Goal: Transaction & Acquisition: Download file/media

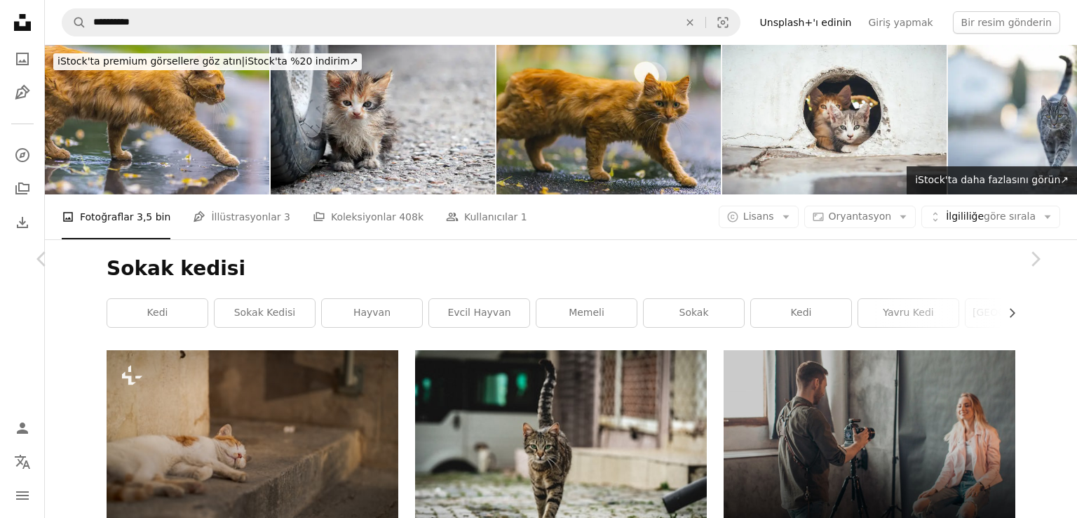
scroll to position [16165, 0]
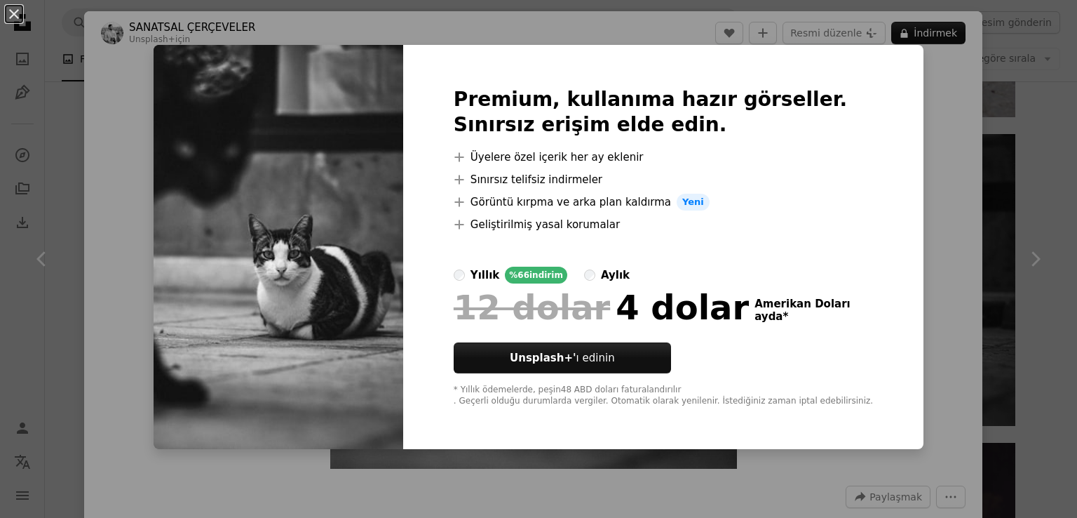
click at [937, 137] on div "An X shape Premium, kullanıma hazır görseller. Sınırsız erişim elde edin. A plu…" at bounding box center [538, 259] width 1077 height 518
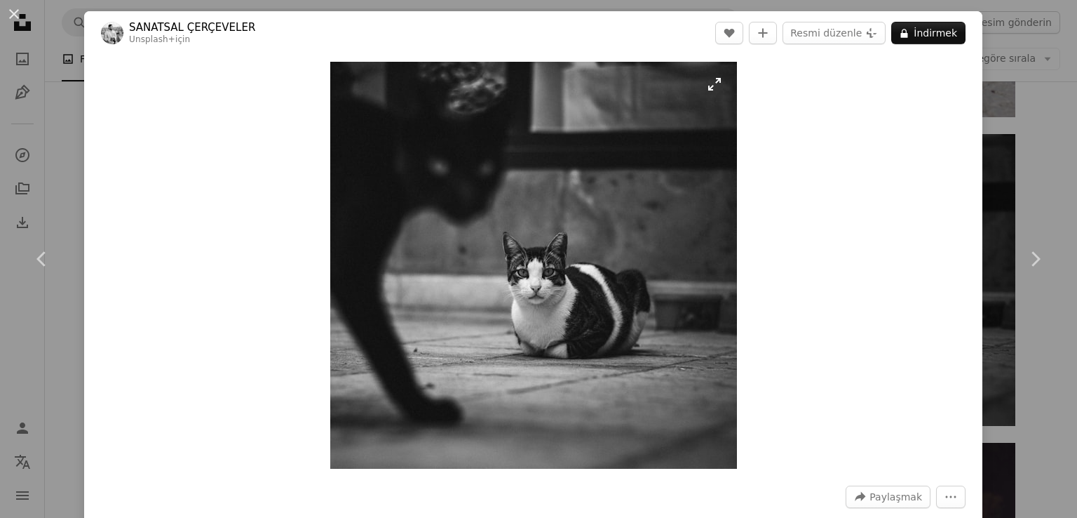
click at [639, 225] on img "Bu görüntüyü yakınlaştırın" at bounding box center [533, 265] width 407 height 407
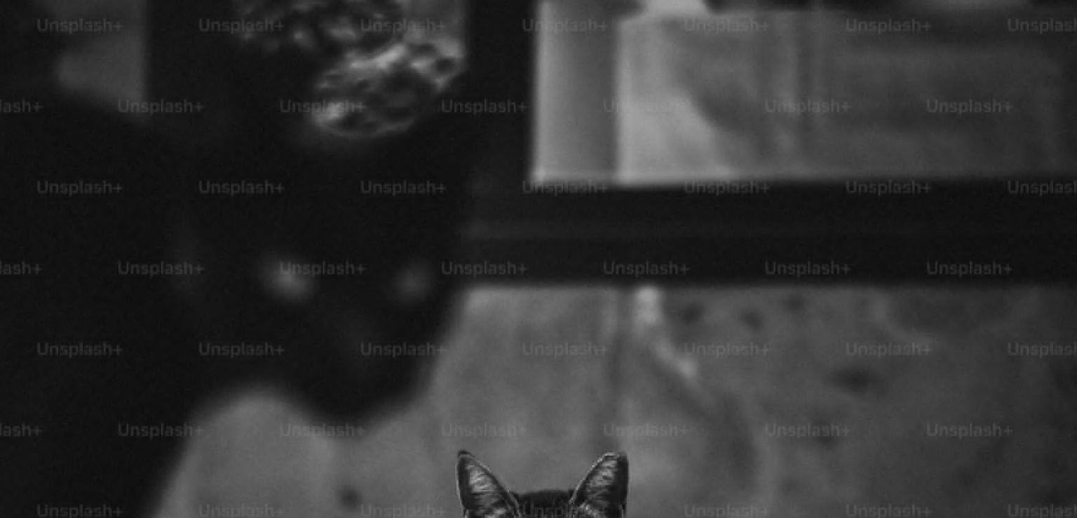
scroll to position [269, 0]
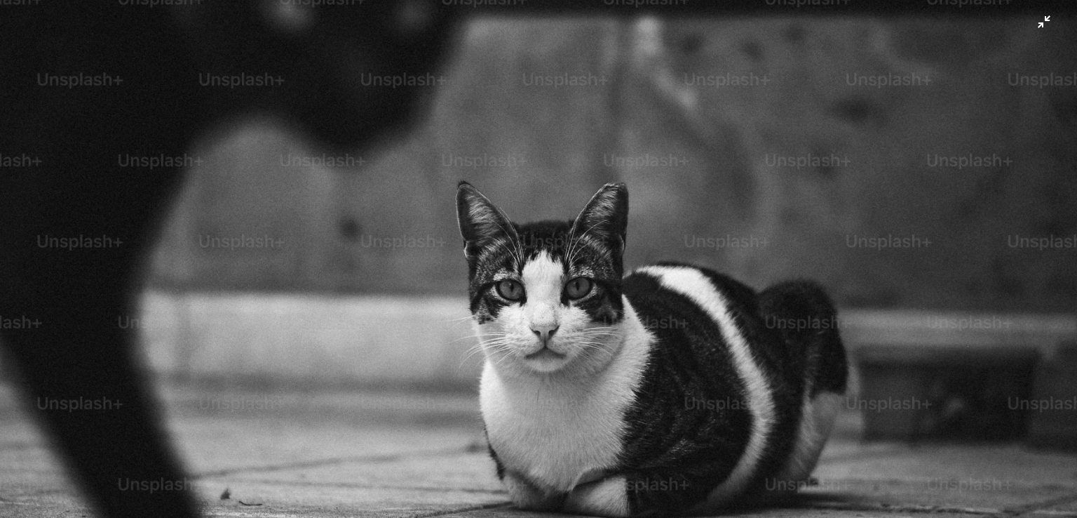
click at [1016, 81] on img "Zoom out on this image" at bounding box center [538, 269] width 1079 height 1079
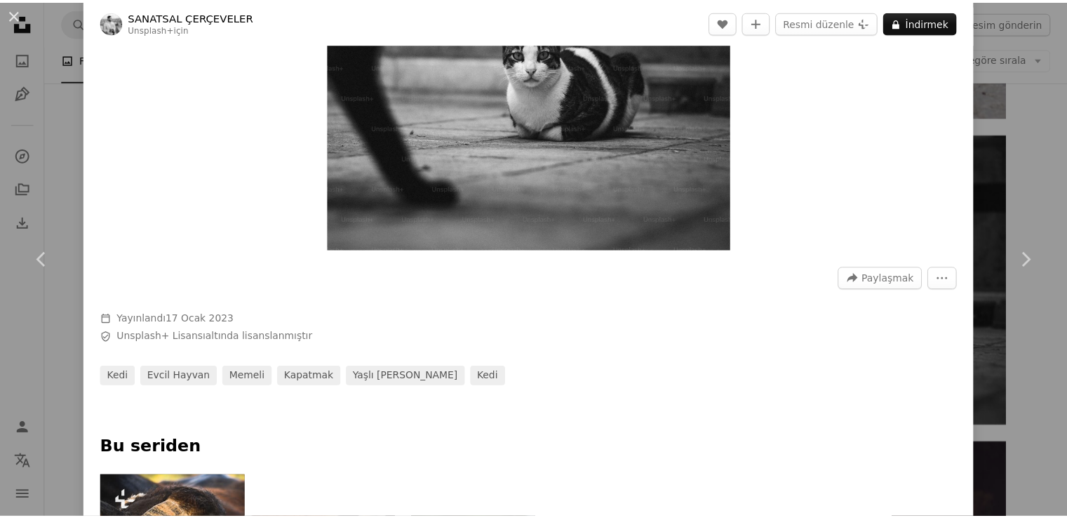
scroll to position [0, 0]
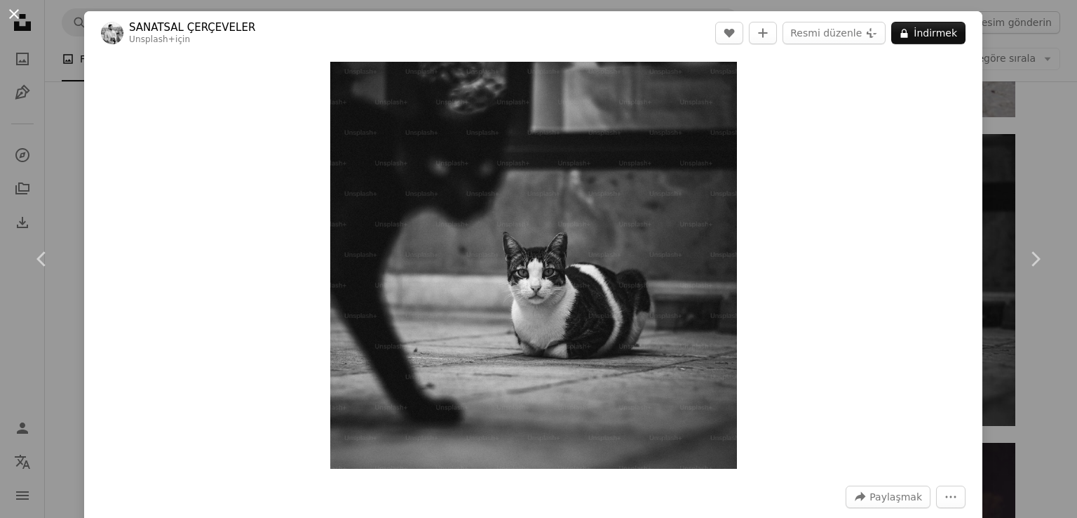
click at [13, 18] on button "An X shape" at bounding box center [14, 14] width 17 height 17
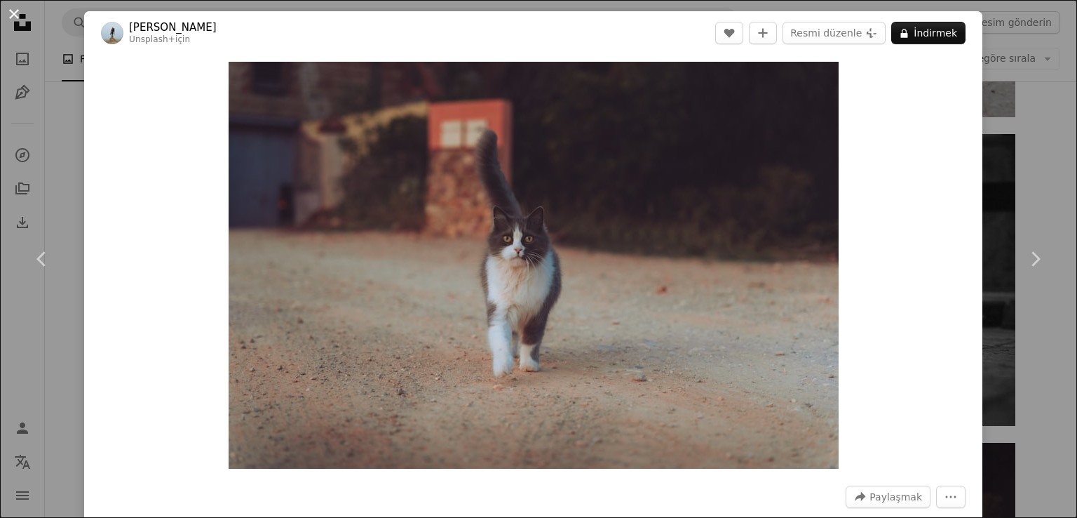
click at [12, 12] on button "An X shape" at bounding box center [14, 14] width 17 height 17
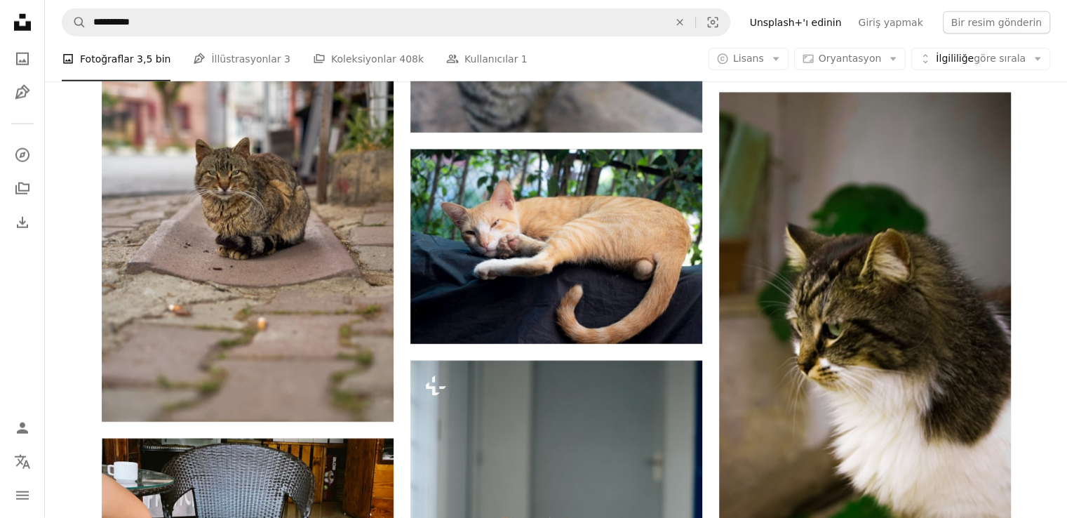
scroll to position [19700, 0]
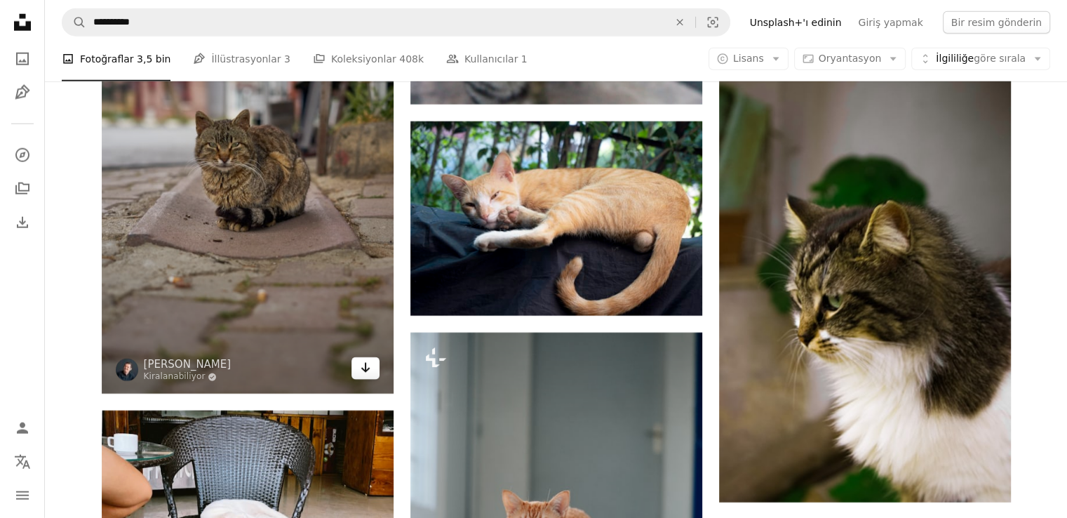
click at [370, 377] on link "Arrow pointing down" at bounding box center [365, 368] width 28 height 22
